Goal: Information Seeking & Learning: Learn about a topic

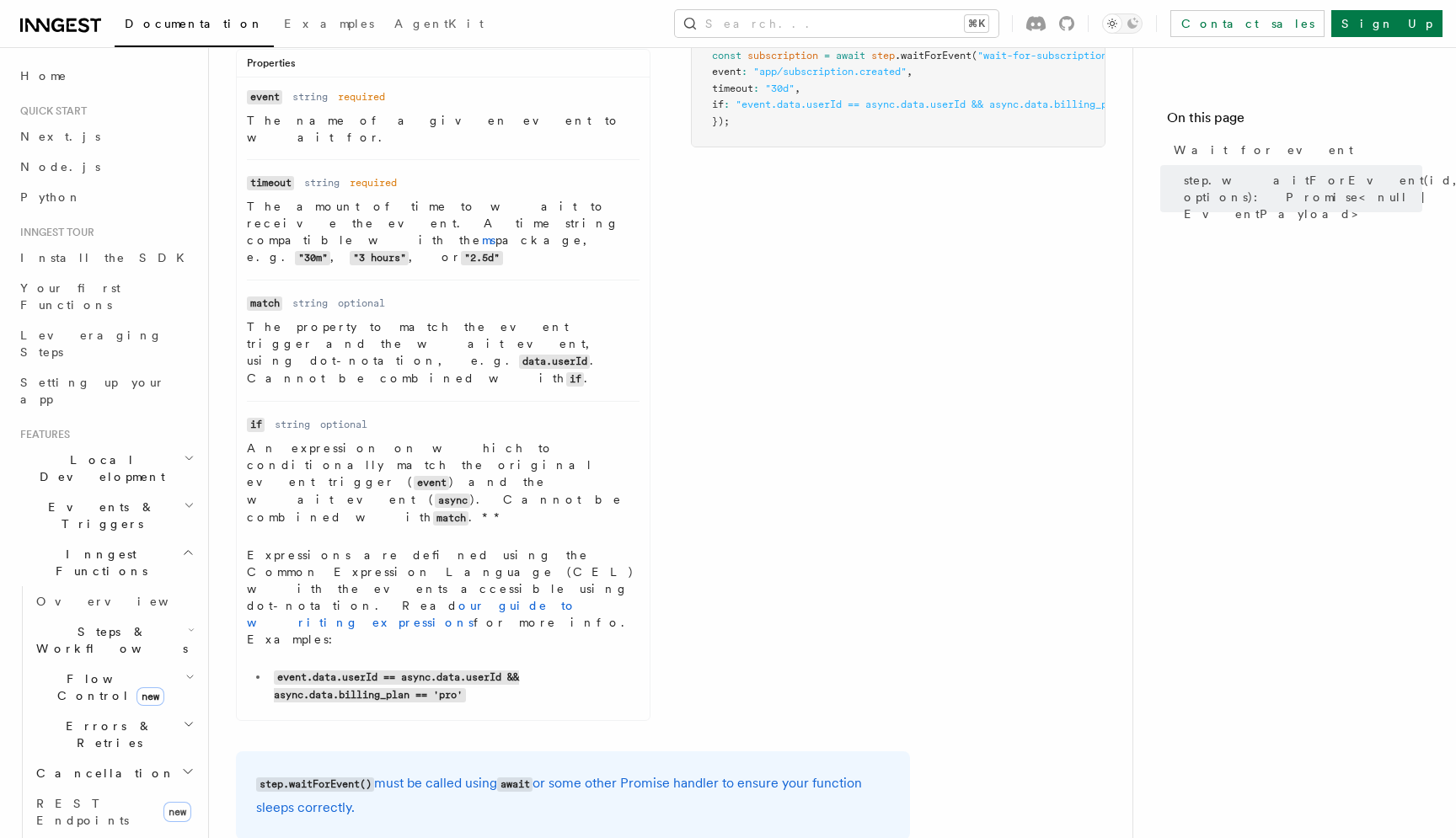
scroll to position [360, 0]
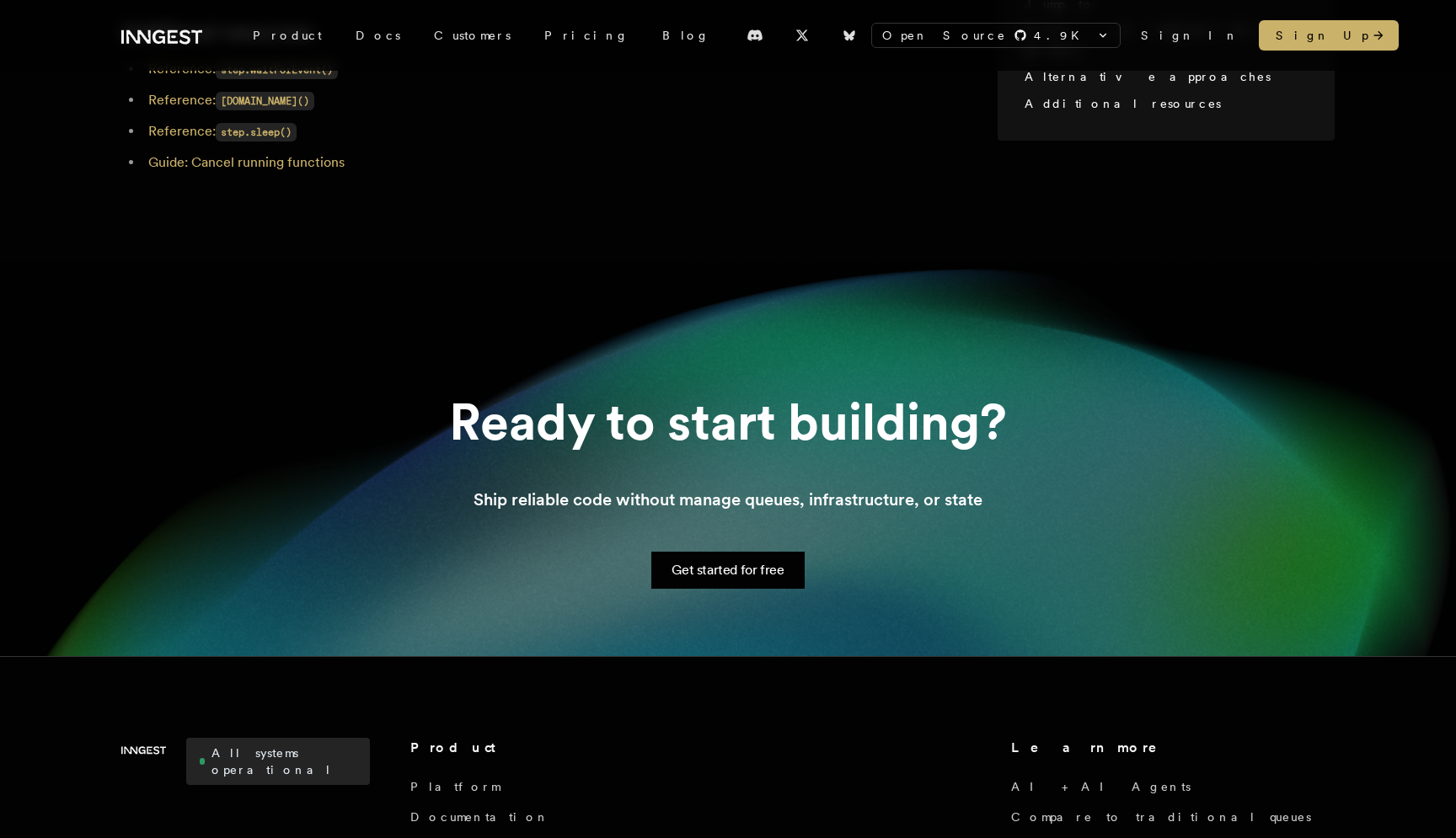
scroll to position [3160, 0]
